Goal: Understand process/instructions: Learn how to perform a task or action

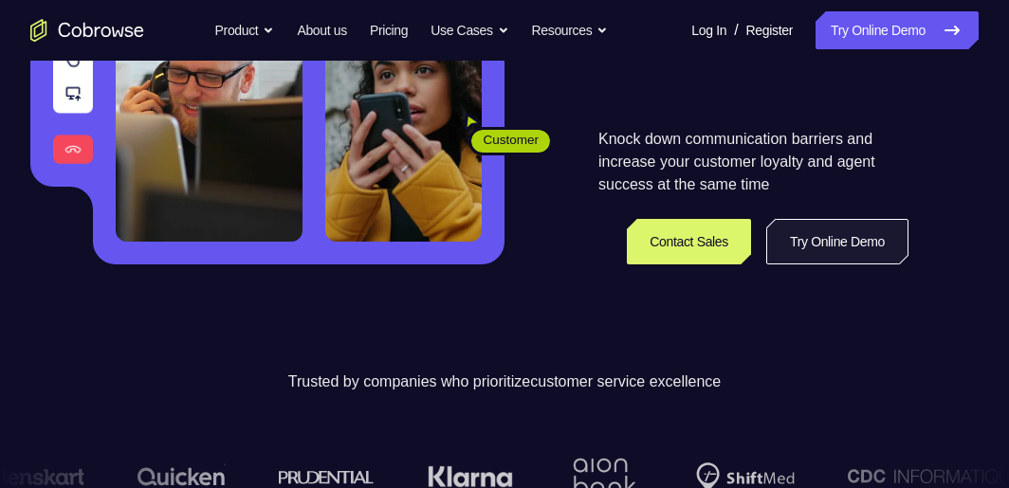
scroll to position [379, 0]
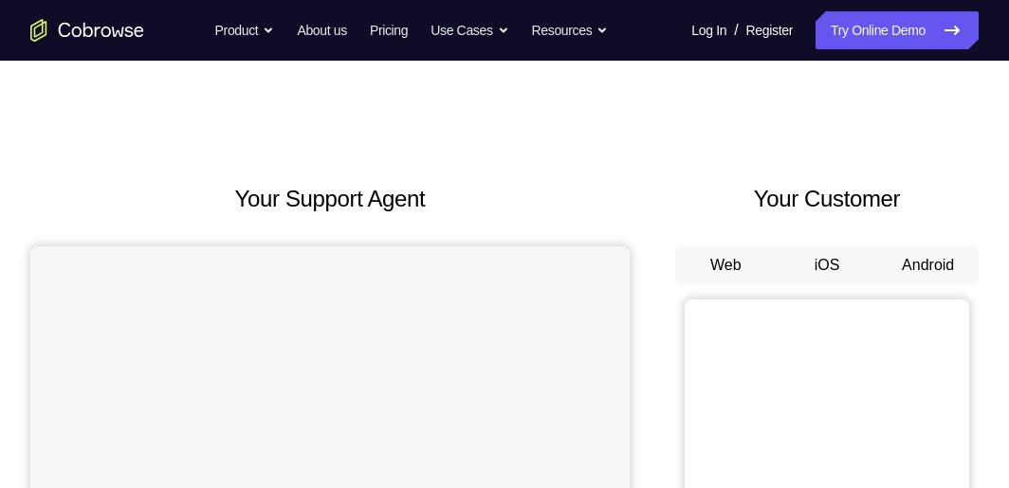
scroll to position [190, 0]
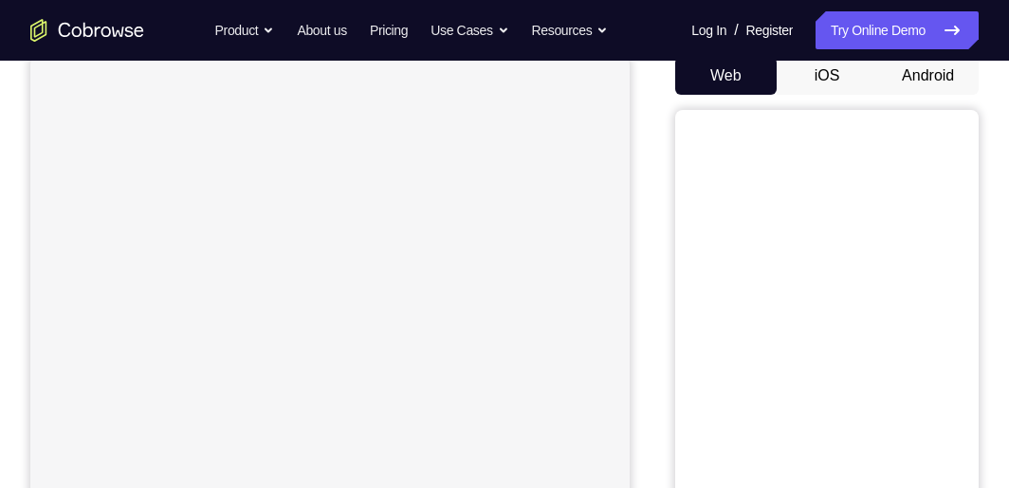
click at [897, 73] on button "Android" at bounding box center [927, 76] width 101 height 38
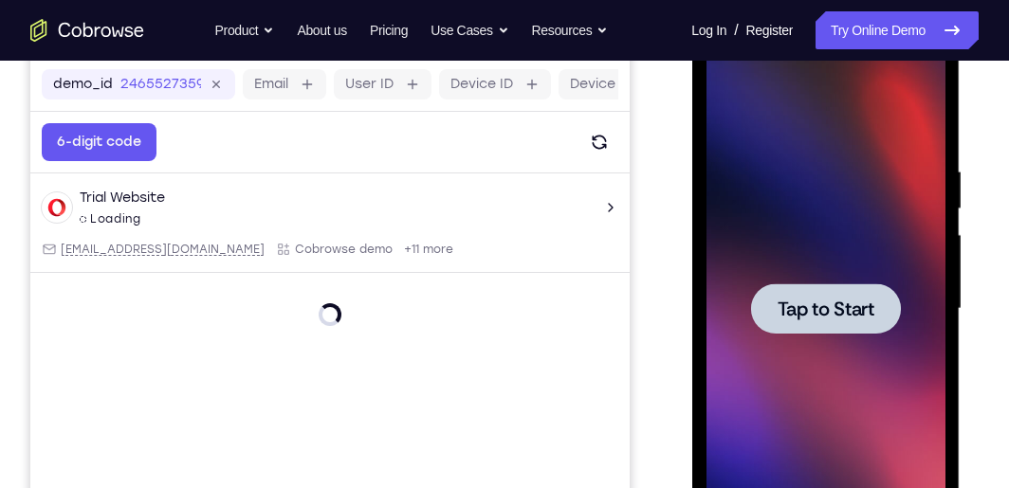
scroll to position [0, 0]
click at [836, 300] on span "Tap to Start" at bounding box center [825, 309] width 97 height 19
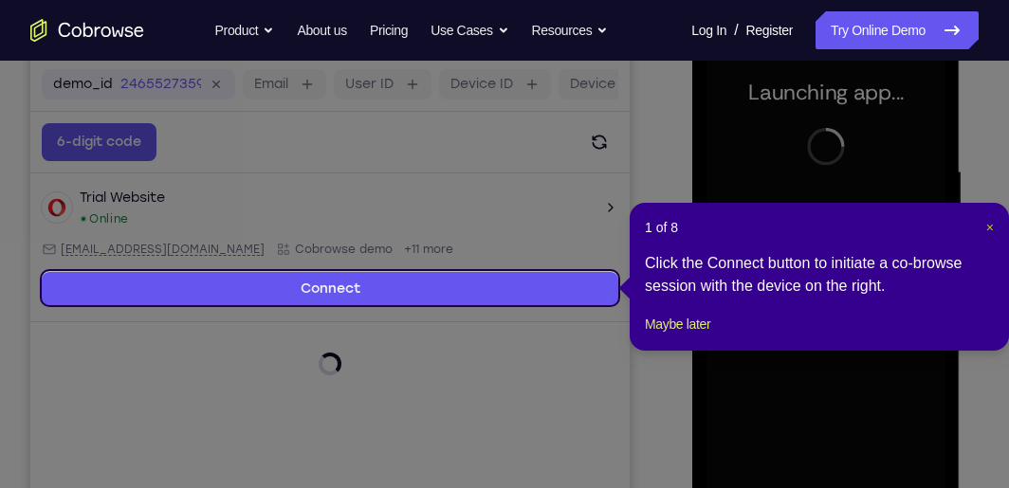
click at [987, 226] on span "×" at bounding box center [990, 227] width 8 height 15
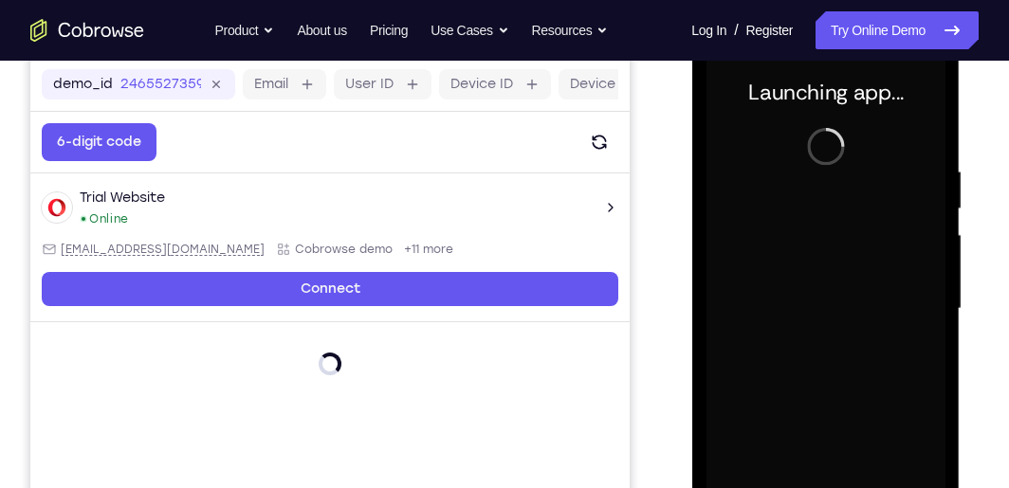
scroll to position [379, 0]
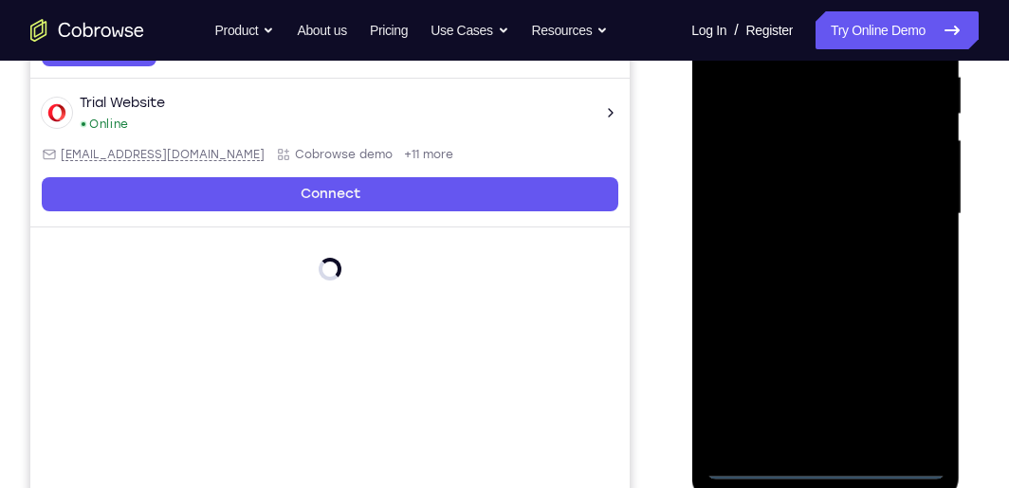
click at [825, 462] on div at bounding box center [825, 214] width 239 height 531
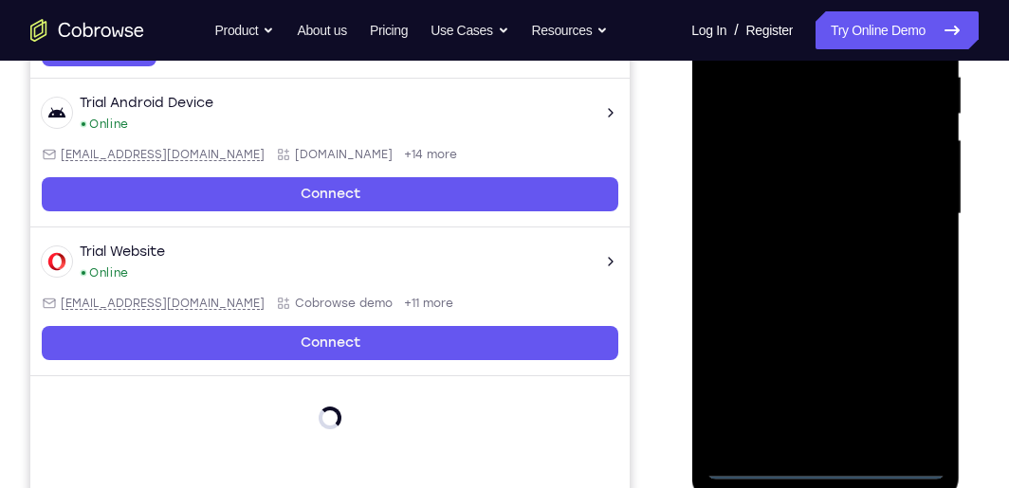
click at [820, 465] on div at bounding box center [825, 214] width 239 height 531
click at [907, 388] on div at bounding box center [825, 214] width 239 height 531
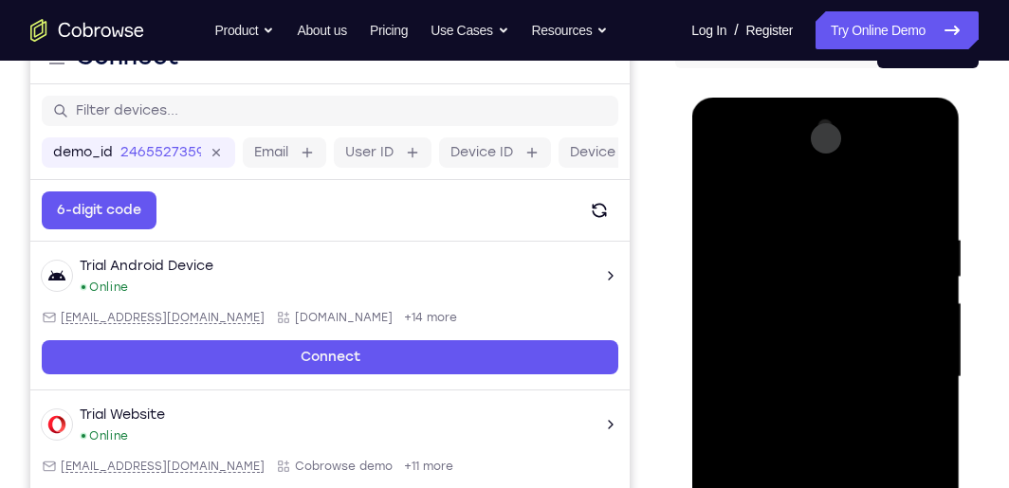
scroll to position [190, 0]
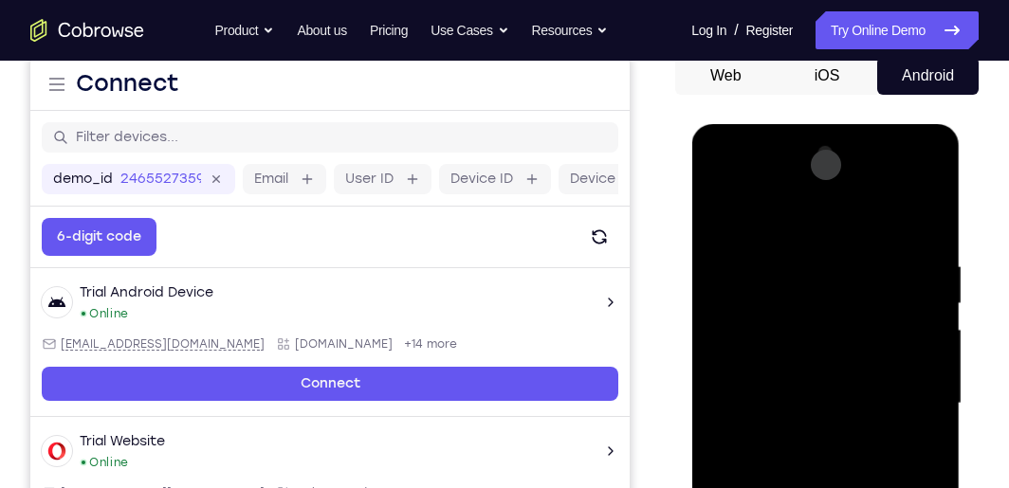
click at [794, 228] on div at bounding box center [825, 403] width 239 height 531
click at [824, 297] on div at bounding box center [825, 403] width 239 height 531
click at [770, 244] on div at bounding box center [825, 403] width 239 height 531
click at [739, 331] on div at bounding box center [825, 403] width 239 height 531
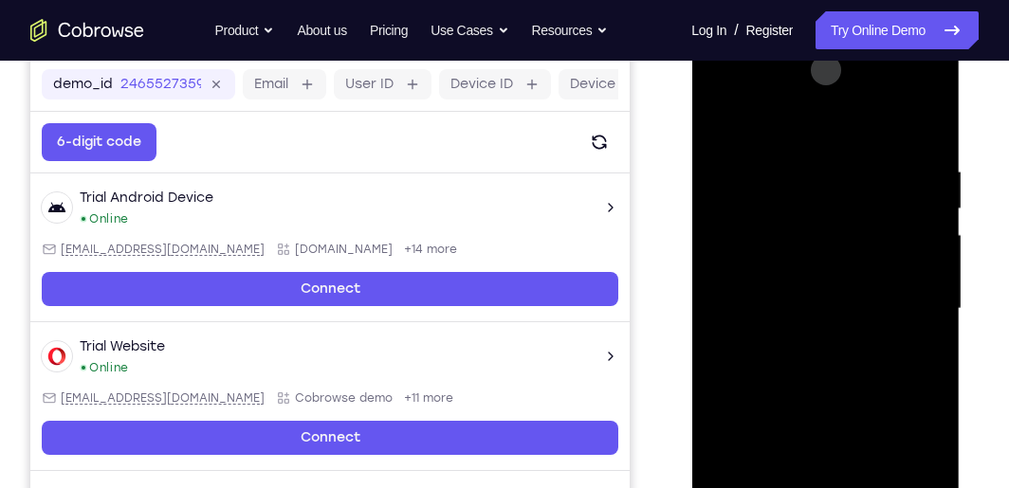
scroll to position [379, 0]
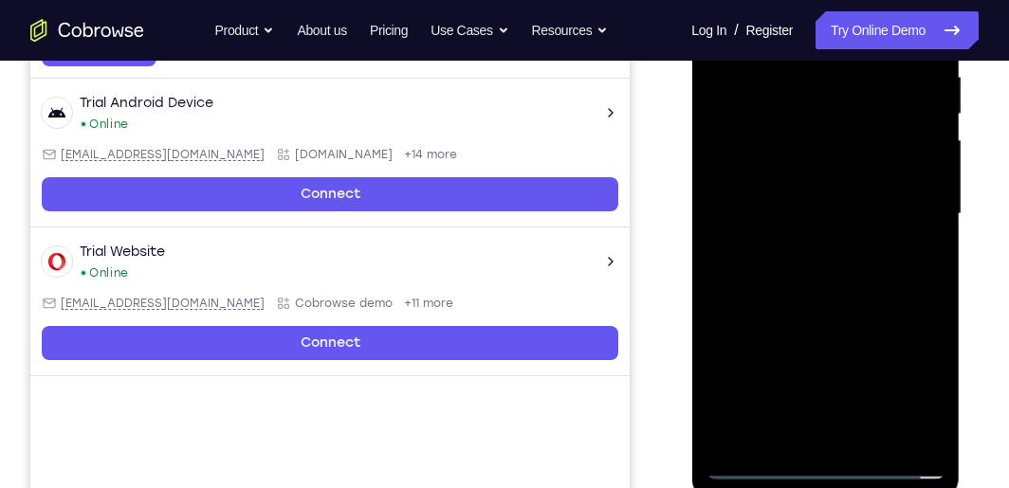
click at [748, 376] on div at bounding box center [825, 214] width 239 height 531
drag, startPoint x: 900, startPoint y: 247, endPoint x: 860, endPoint y: 339, distance: 100.2
click at [886, 333] on div at bounding box center [825, 214] width 239 height 531
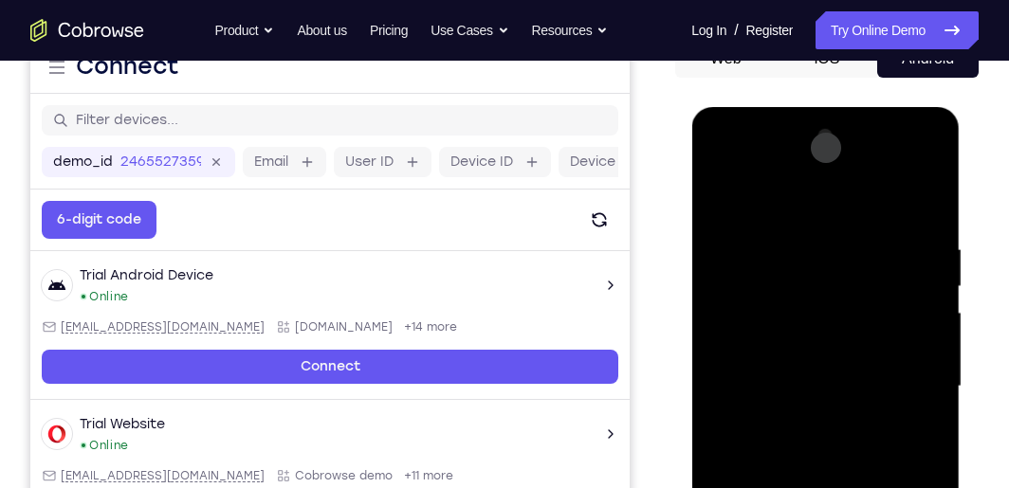
scroll to position [190, 0]
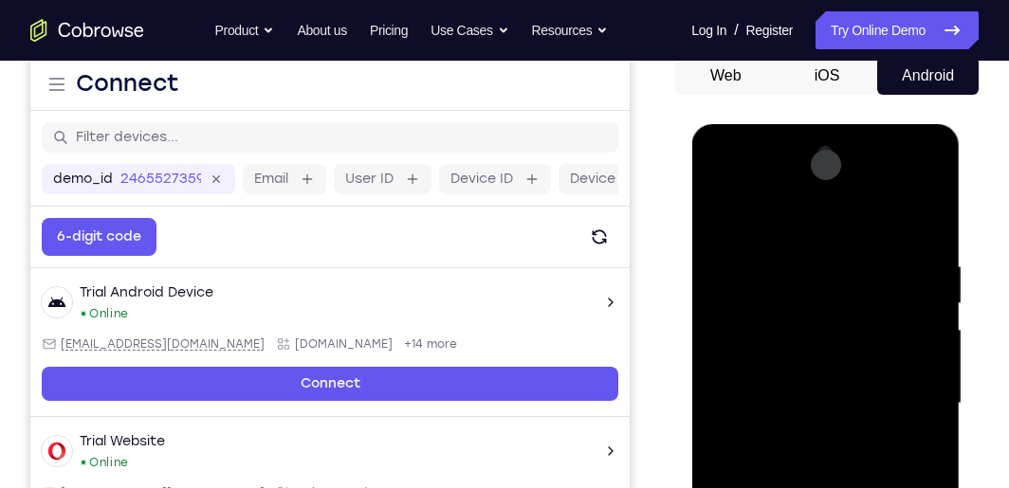
click at [719, 213] on div at bounding box center [825, 403] width 239 height 531
click at [776, 401] on div at bounding box center [825, 403] width 239 height 531
click at [836, 398] on div at bounding box center [825, 403] width 239 height 531
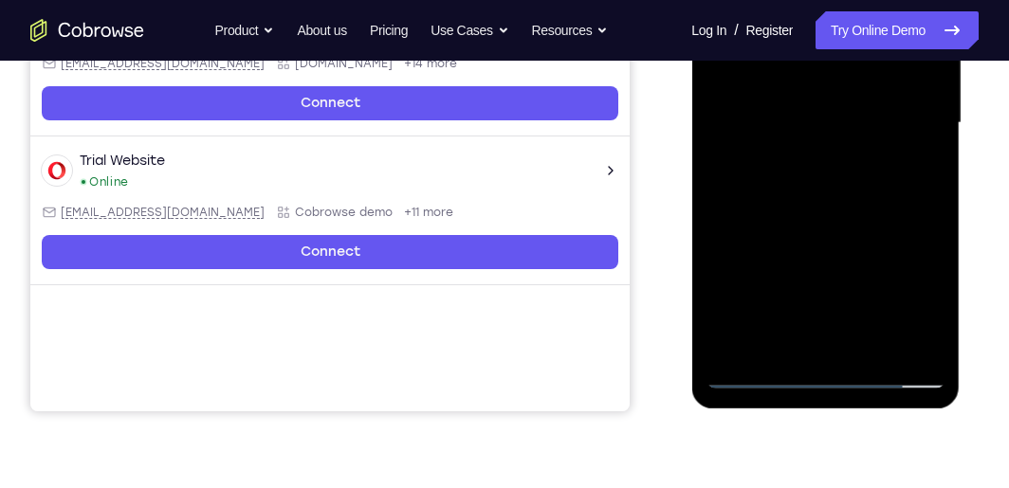
scroll to position [474, 0]
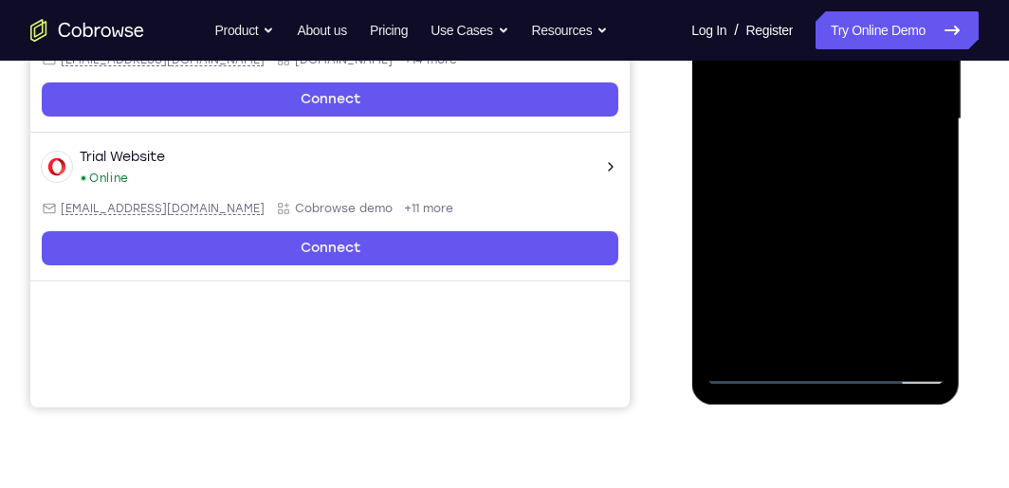
click at [782, 331] on div at bounding box center [825, 119] width 239 height 531
click at [853, 329] on div at bounding box center [825, 119] width 239 height 531
click at [826, 369] on div at bounding box center [825, 119] width 239 height 531
click at [824, 338] on div at bounding box center [825, 119] width 239 height 531
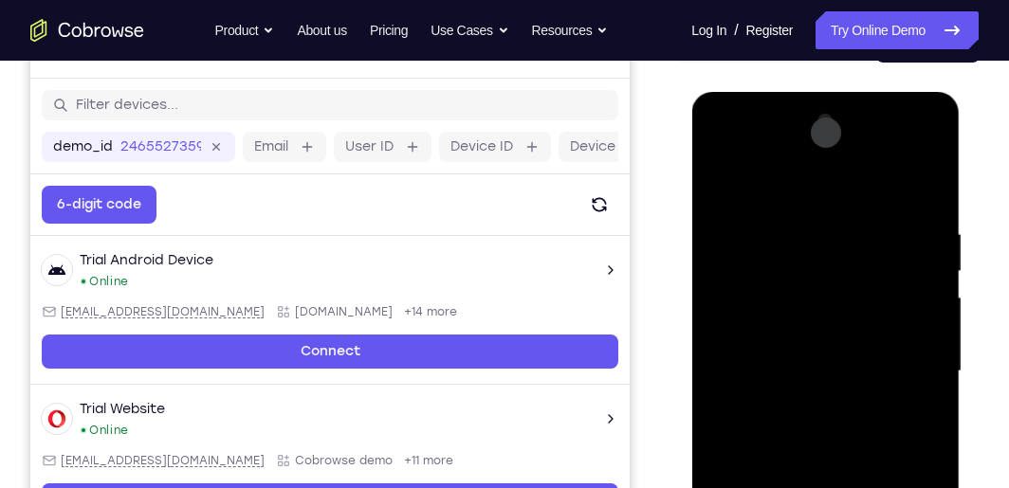
scroll to position [190, 0]
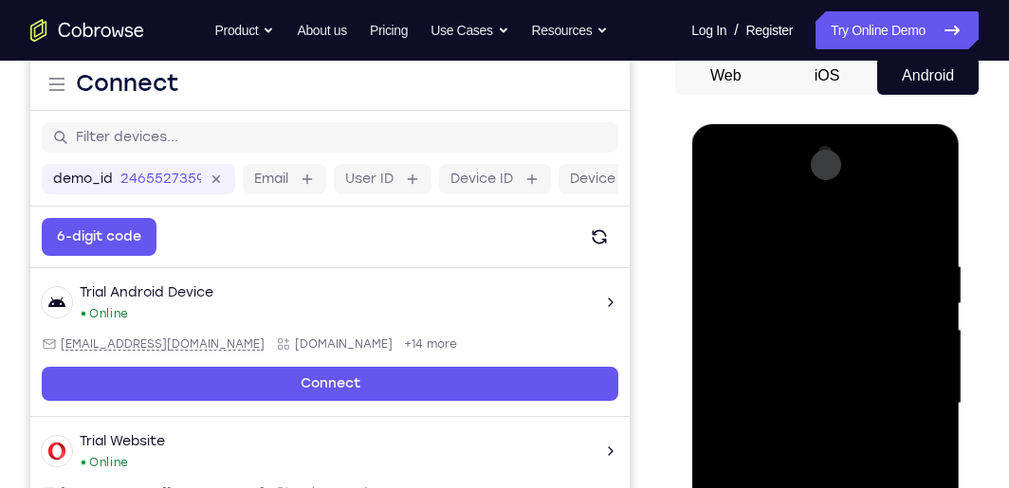
click at [919, 191] on div at bounding box center [825, 403] width 239 height 531
click at [739, 244] on div at bounding box center [825, 403] width 239 height 531
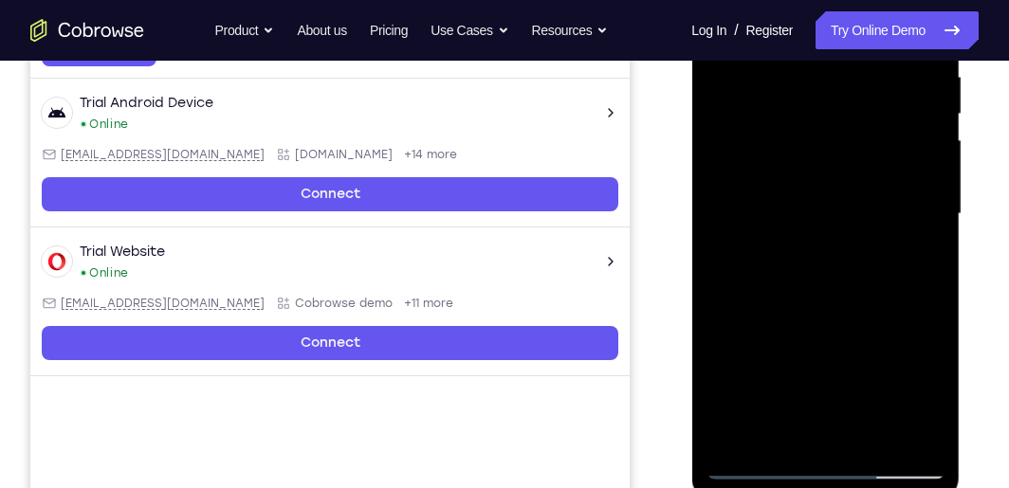
scroll to position [284, 0]
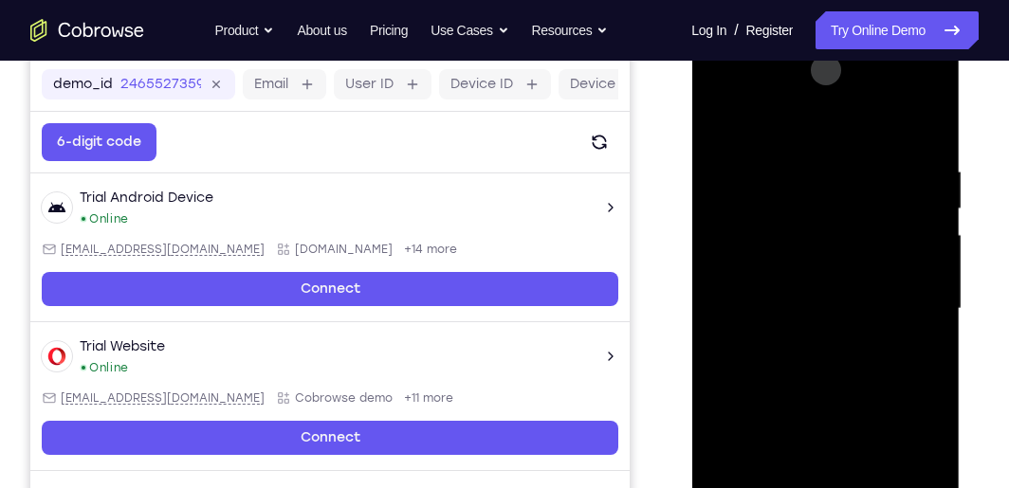
click at [779, 163] on div at bounding box center [825, 309] width 239 height 531
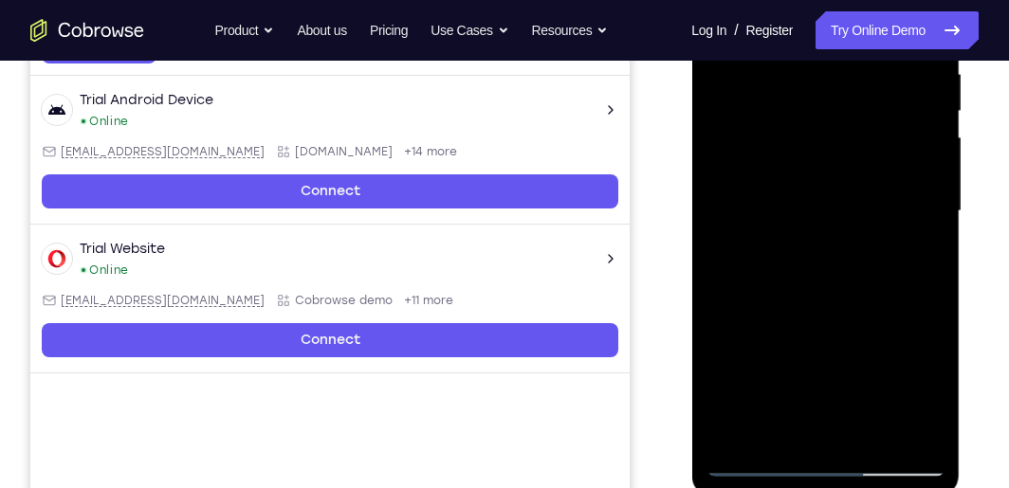
scroll to position [379, 0]
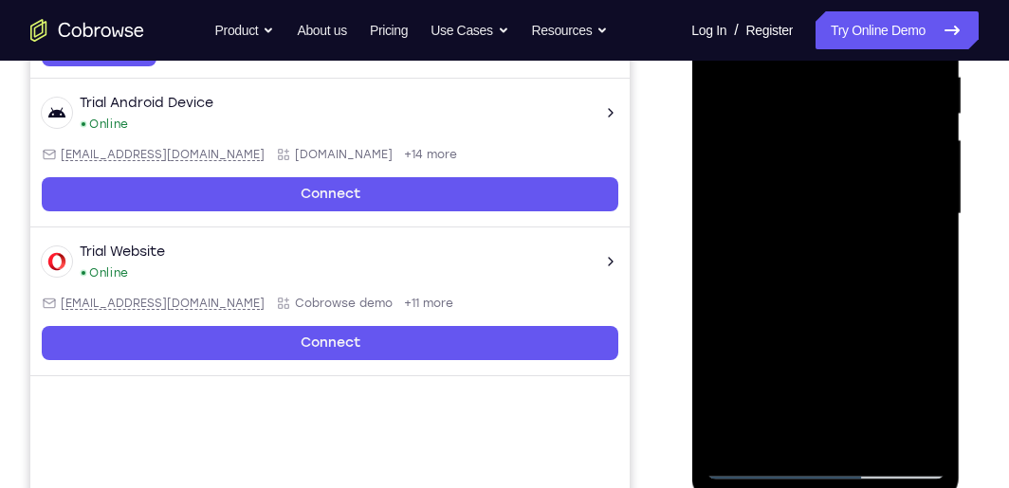
click at [814, 352] on div at bounding box center [825, 214] width 239 height 531
click at [789, 396] on div at bounding box center [825, 214] width 239 height 531
click at [751, 466] on div at bounding box center [825, 214] width 239 height 531
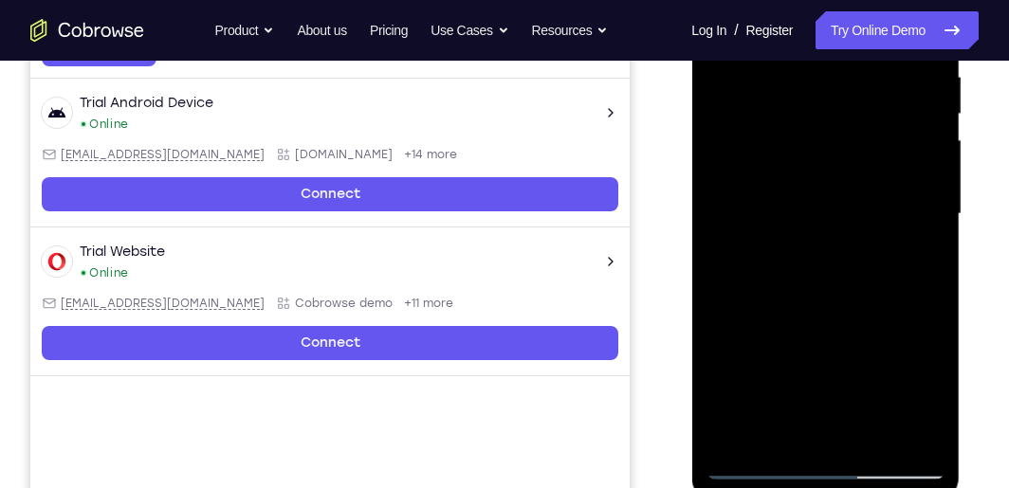
click at [751, 466] on div at bounding box center [825, 214] width 239 height 531
click at [746, 468] on div at bounding box center [825, 214] width 239 height 531
click at [745, 468] on div at bounding box center [825, 214] width 239 height 531
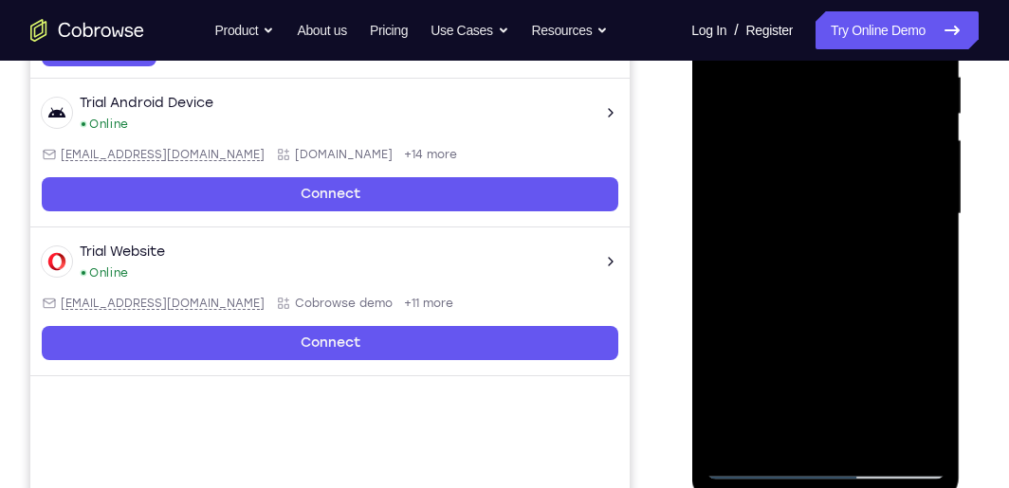
click at [745, 468] on div at bounding box center [825, 214] width 239 height 531
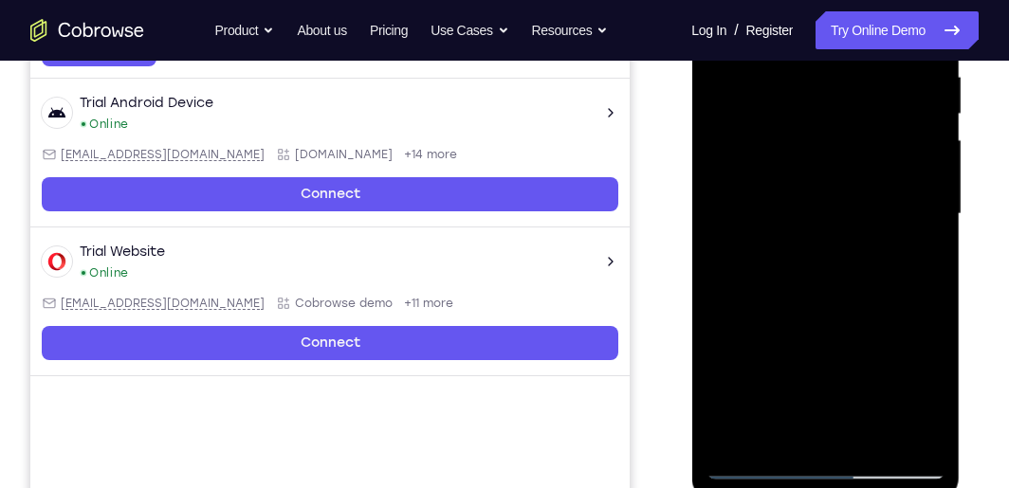
click at [937, 463] on div at bounding box center [825, 214] width 239 height 531
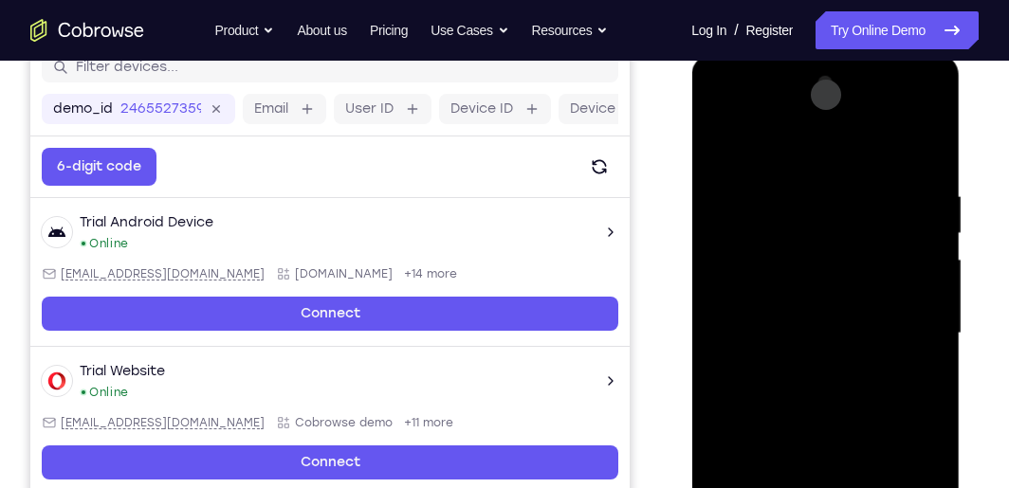
scroll to position [228, 0]
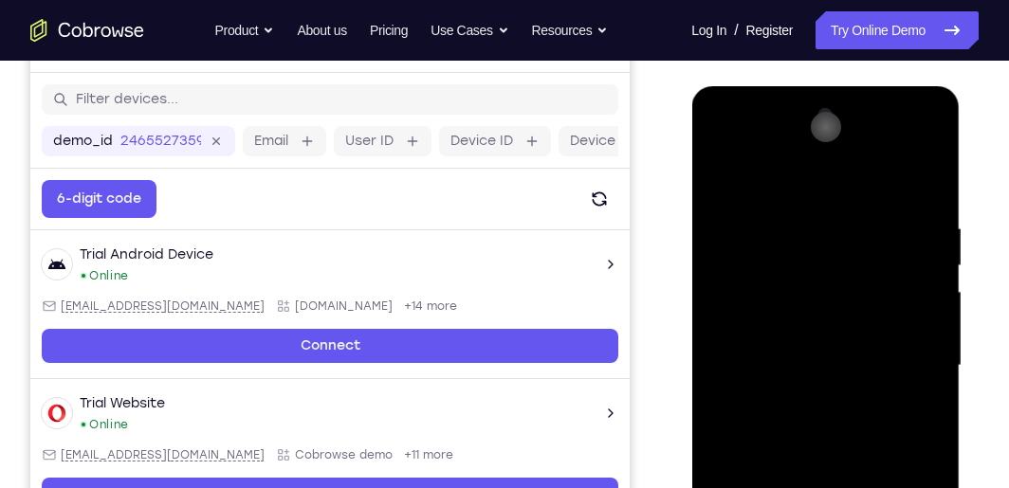
click at [822, 128] on div "Lucid Mode Button" at bounding box center [825, 127] width 30 height 30
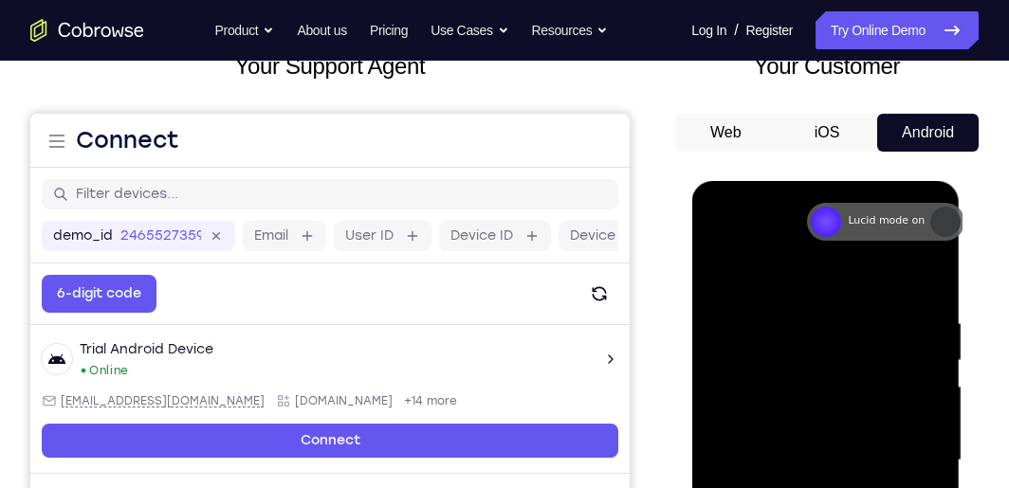
drag, startPoint x: 932, startPoint y: 223, endPoint x: 817, endPoint y: 228, distance: 114.8
click at [817, 228] on div "Lucid mode on" at bounding box center [884, 222] width 157 height 38
click at [825, 223] on div "Lucid Mode Button" at bounding box center [825, 222] width 30 height 30
click at [817, 215] on div "Lucid Mode Button" at bounding box center [825, 222] width 30 height 30
click at [915, 228] on div "Lucid mode on" at bounding box center [884, 222] width 157 height 38
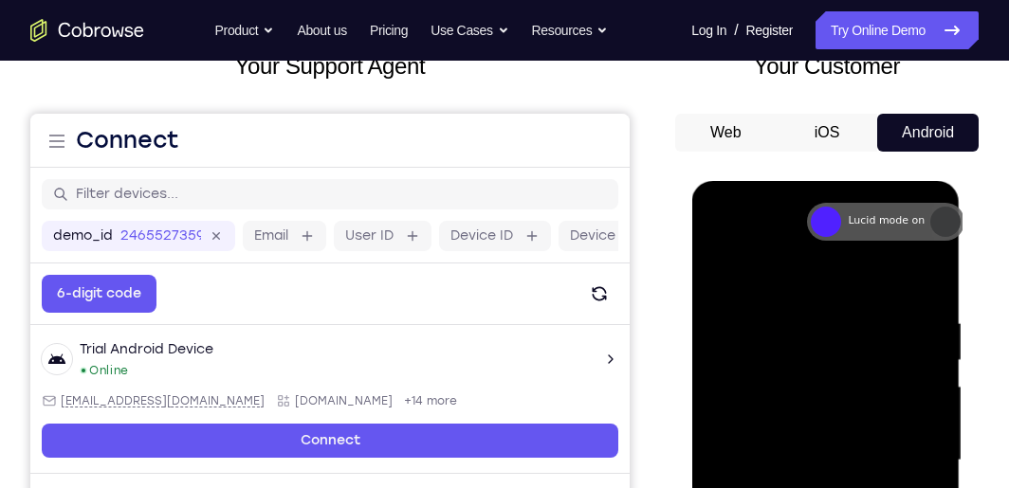
drag, startPoint x: 936, startPoint y: 224, endPoint x: 952, endPoint y: 224, distance: 16.1
click at [952, 224] on div "Lucid mode on" at bounding box center [884, 222] width 157 height 38
click at [830, 221] on div "Lucid Mode Button" at bounding box center [825, 222] width 30 height 30
click at [835, 295] on div at bounding box center [825, 460] width 239 height 531
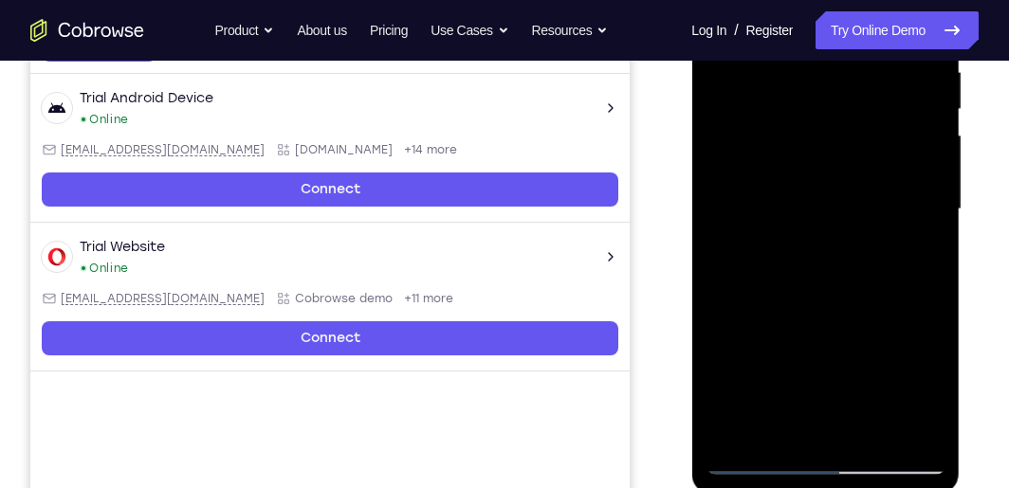
scroll to position [417, 0]
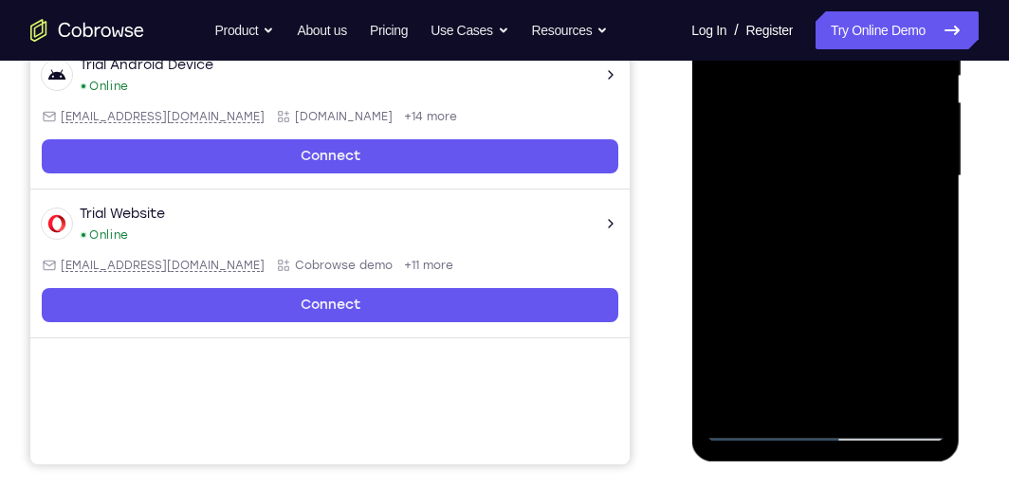
click at [848, 383] on div at bounding box center [825, 176] width 239 height 531
click at [752, 421] on div at bounding box center [825, 176] width 239 height 531
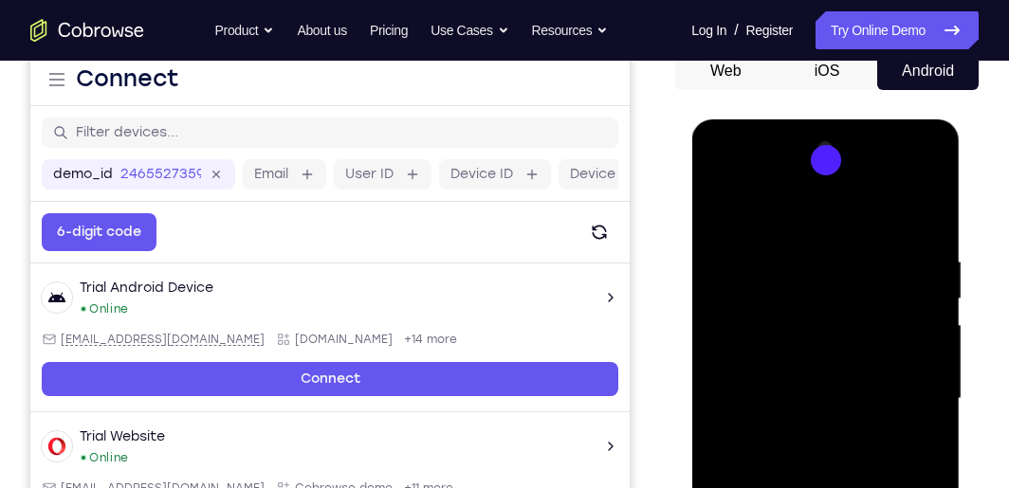
scroll to position [133, 0]
